Goal: Check status: Check status

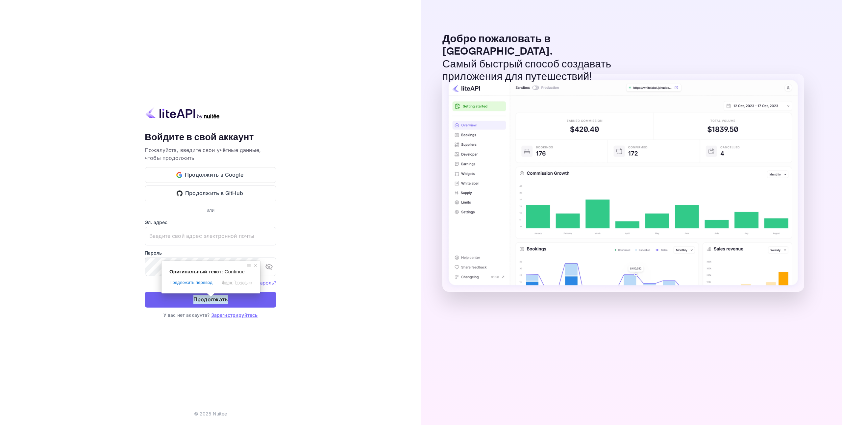
type input "[EMAIL_ADDRESS][DOMAIN_NAME]"
click at [176, 301] on button "Продолжать" at bounding box center [211, 300] width 132 height 16
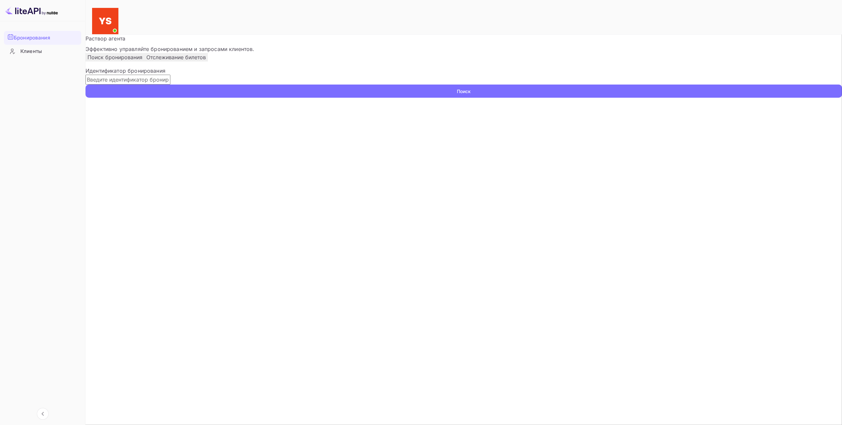
click at [133, 84] on input "text" at bounding box center [127, 80] width 85 height 10
paste input "9103117"
type input "9103117"
click at [274, 98] on main "Несохраненные изменения Ticket Affiliate URL [URL][DOMAIN_NAME] Business partne…" at bounding box center [463, 66] width 756 height 63
click at [457, 95] on ya-tr-span "Поиск" at bounding box center [464, 91] width 14 height 7
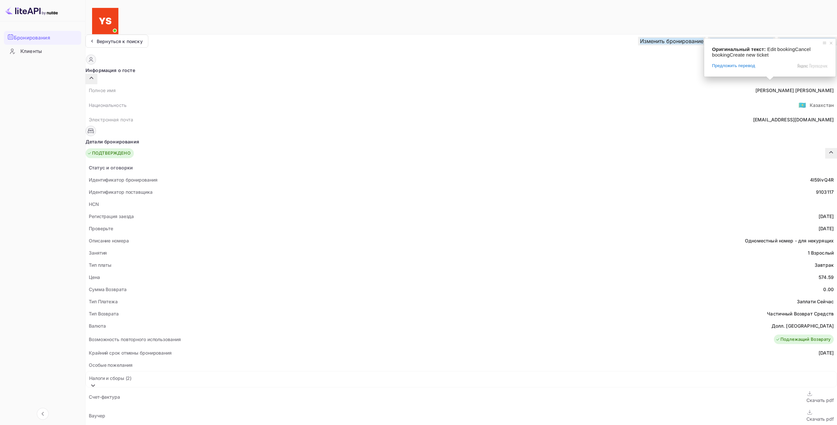
click at [525, 36] on div "Вернуться к поиску Изменить бронирование Отменить бронирование Создать новый би…" at bounding box center [460, 41] width 751 height 13
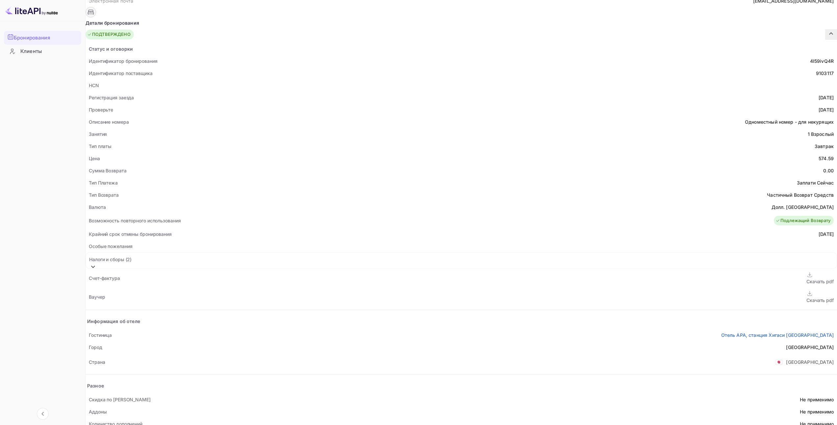
scroll to position [121, 0]
click at [806, 294] on div "Скачать pdf" at bounding box center [819, 297] width 27 height 7
